Goal: Task Accomplishment & Management: Manage account settings

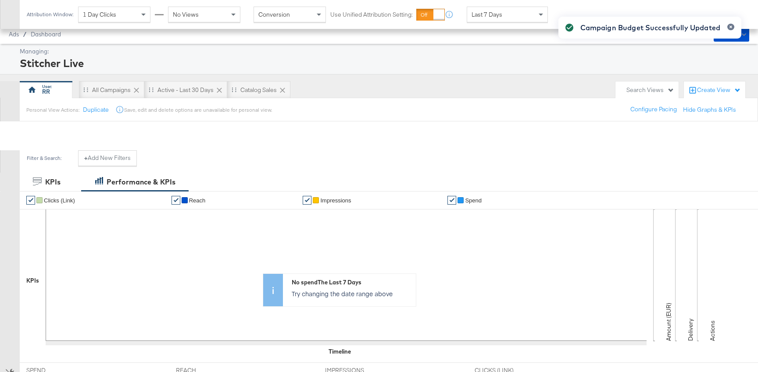
scroll to position [240, 0]
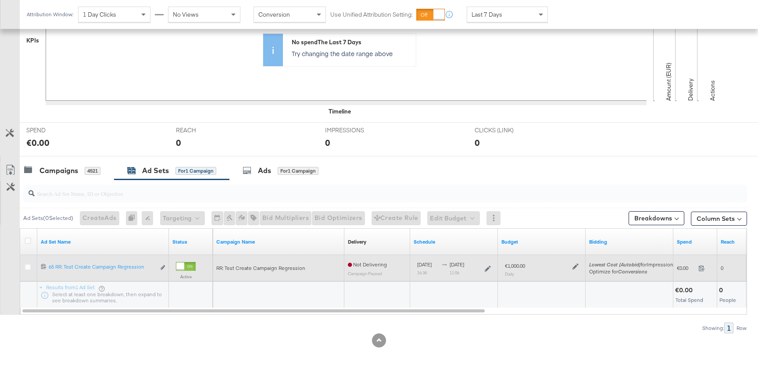
click at [576, 269] on icon at bounding box center [575, 266] width 6 height 6
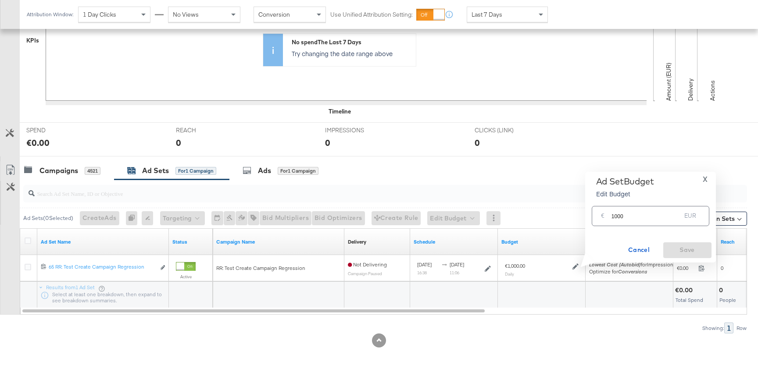
click at [628, 214] on input "1000" at bounding box center [646, 212] width 70 height 19
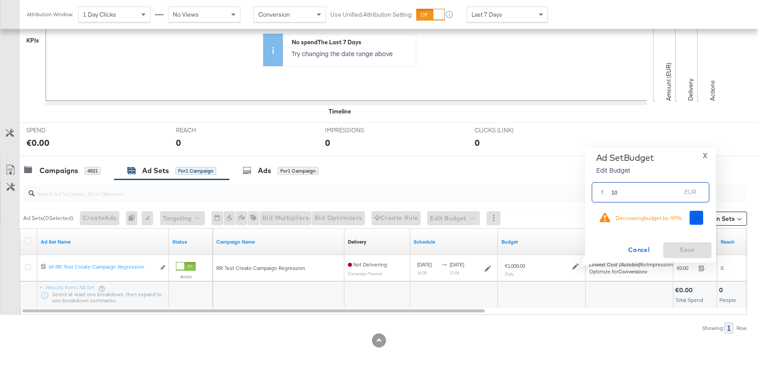
type input "10"
click at [695, 214] on button "Ok" at bounding box center [696, 218] width 14 height 14
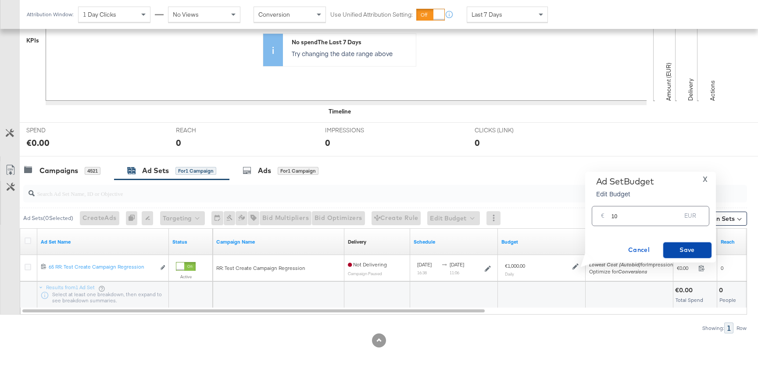
click at [693, 246] on span "Save" at bounding box center [686, 250] width 41 height 11
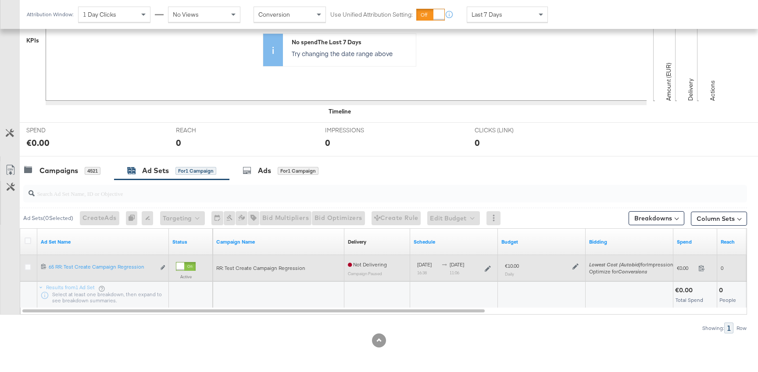
click at [573, 267] on icon at bounding box center [575, 266] width 6 height 6
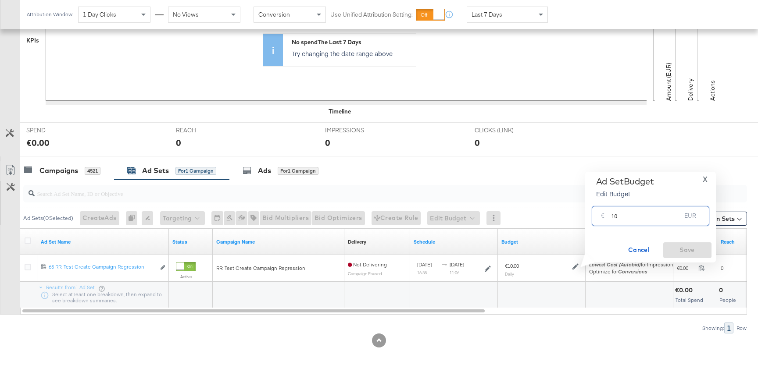
click at [637, 221] on input "10" at bounding box center [646, 212] width 70 height 19
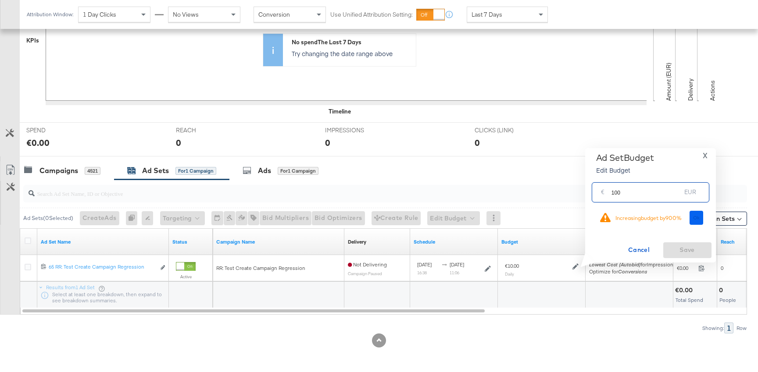
type input "100"
click at [693, 216] on span "Ok" at bounding box center [696, 218] width 7 height 6
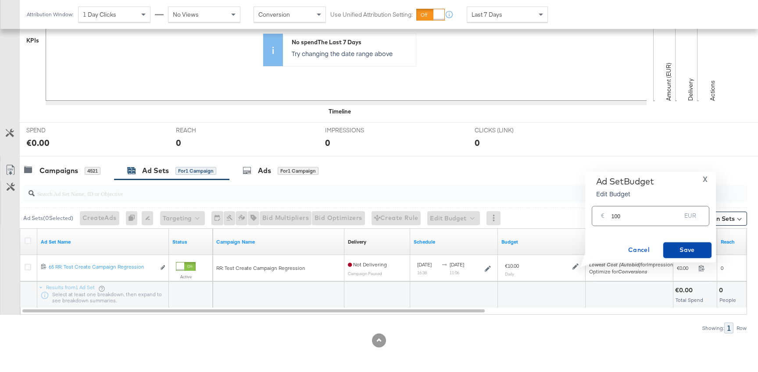
click at [684, 252] on span "Save" at bounding box center [686, 250] width 41 height 11
